Goal: Task Accomplishment & Management: Use online tool/utility

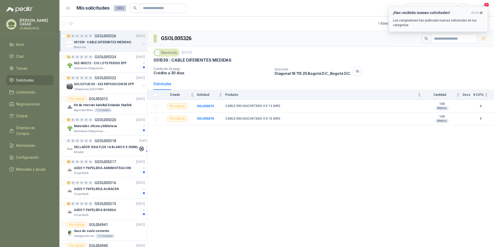
click at [439, 19] on p "Los compradores han publicado nuevas solicitudes en tus categorías." at bounding box center [438, 22] width 90 height 9
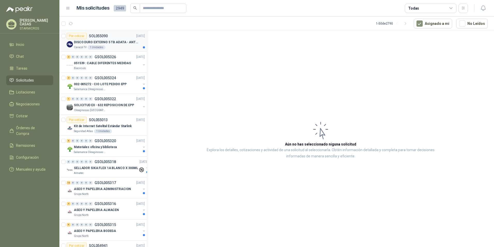
click at [119, 38] on div "Por cotizar SOL055090 08/09/25" at bounding box center [106, 36] width 78 height 6
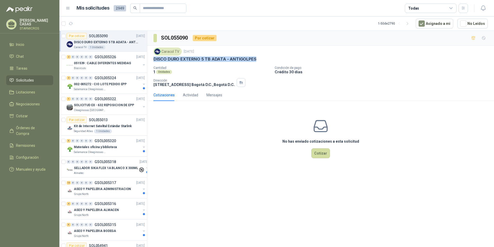
drag, startPoint x: 153, startPoint y: 60, endPoint x: 254, endPoint y: 63, distance: 101.1
click at [254, 63] on div "Caracol TV 8 sept, 2025 DISCO DURO EXTERNO 5 TB ADATA - ANTIGOLPES Cantidad 1 U…" at bounding box center [320, 67] width 347 height 43
copy p "DISCO DURO EXTERNO 5 TB ADATA - ANTIGOLPES"
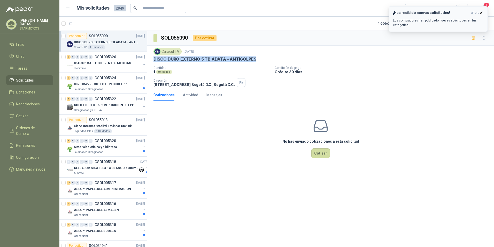
click at [431, 17] on div "¡Has recibido nuevas solicitudes! ahora Los compradores han publicado nuevas so…" at bounding box center [438, 19] width 90 height 17
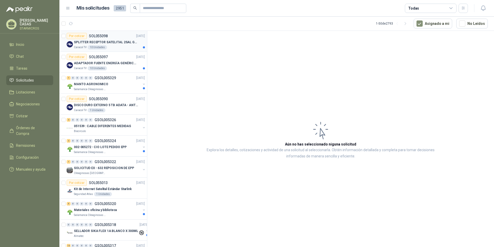
click at [123, 43] on p "SPLITTER RECEPTOR SATELITAL 2SAL GT-SP21" at bounding box center [106, 42] width 64 height 5
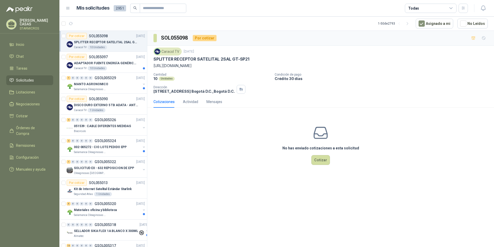
drag, startPoint x: 197, startPoint y: 66, endPoint x: 154, endPoint y: 68, distance: 43.0
click at [154, 68] on p "https://acortar.link/Alnbfz" at bounding box center [321, 66] width 335 height 6
copy p "https://acortar.link/Alnbfz"
drag, startPoint x: 153, startPoint y: 58, endPoint x: 248, endPoint y: 58, distance: 95.4
click at [248, 58] on div "Caracol TV 8 sept, 2025 SPLITTER RECEPTOR SATELITAL 2SAL GT-SP21 https://acorta…" at bounding box center [320, 71] width 347 height 50
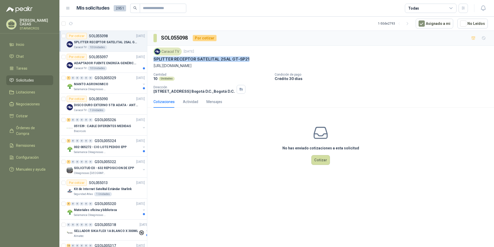
copy p "SPLITTER RECEPTOR SATELITAL 2SAL GT-SP21"
click at [104, 56] on p "SOL055097" at bounding box center [98, 57] width 19 height 4
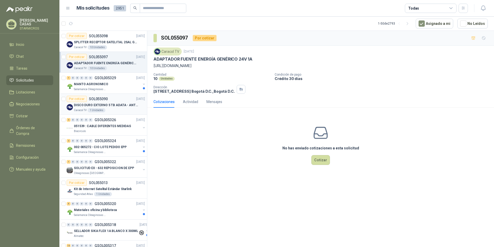
click at [119, 106] on p "DISCO DURO EXTERNO 5 TB ADATA - ANTIGOLPES" at bounding box center [106, 105] width 64 height 5
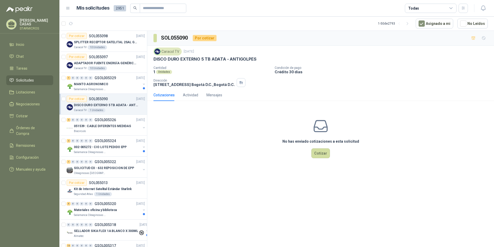
click at [225, 57] on p "DISCO DURO EXTERNO 5 TB ADATA - ANTIGOLPES" at bounding box center [205, 58] width 103 height 5
copy p "DISCO DURO EXTERNO 5 TB ADATA - ANTIGOLPES"
